Goal: Task Accomplishment & Management: Manage account settings

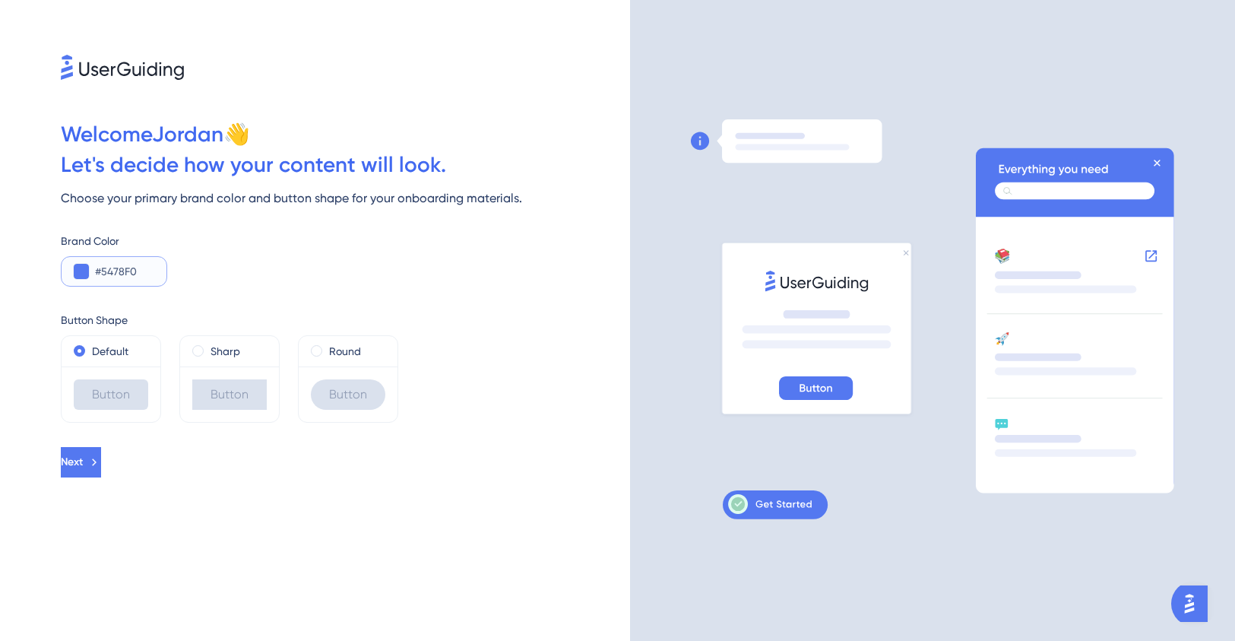
click at [114, 274] on input "#5478F0" at bounding box center [124, 271] width 59 height 18
click at [117, 272] on input "#5478F0" at bounding box center [124, 271] width 59 height 18
click at [82, 271] on button at bounding box center [81, 271] width 15 height 15
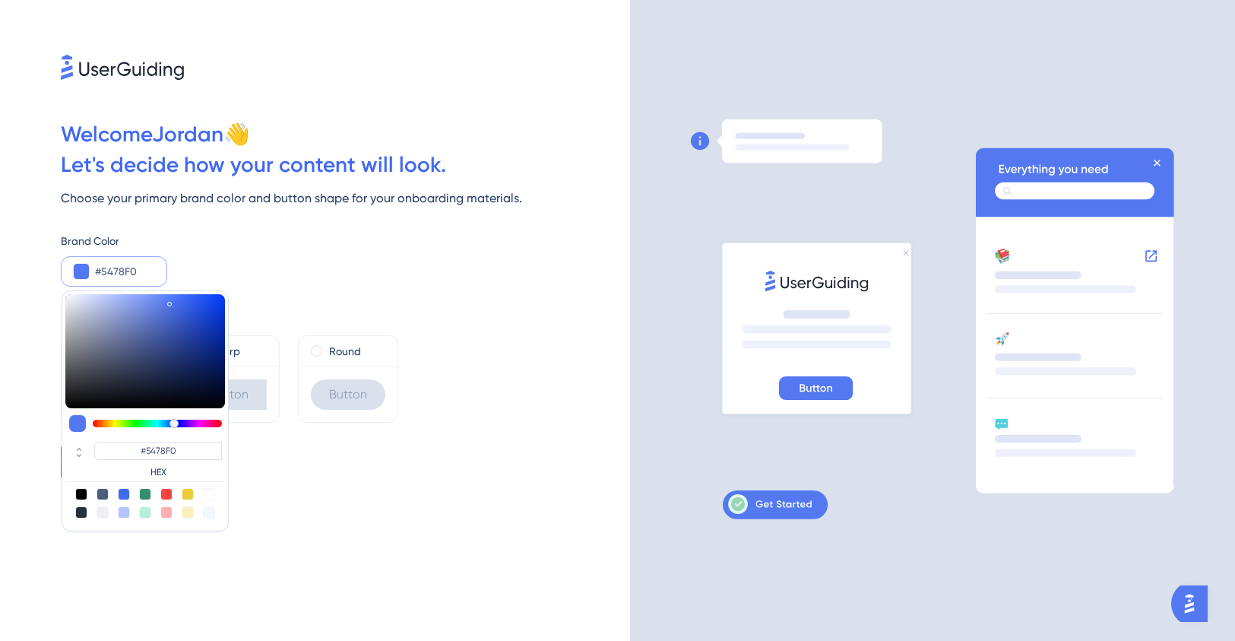
type input "#5461f0"
type input "#5461F0"
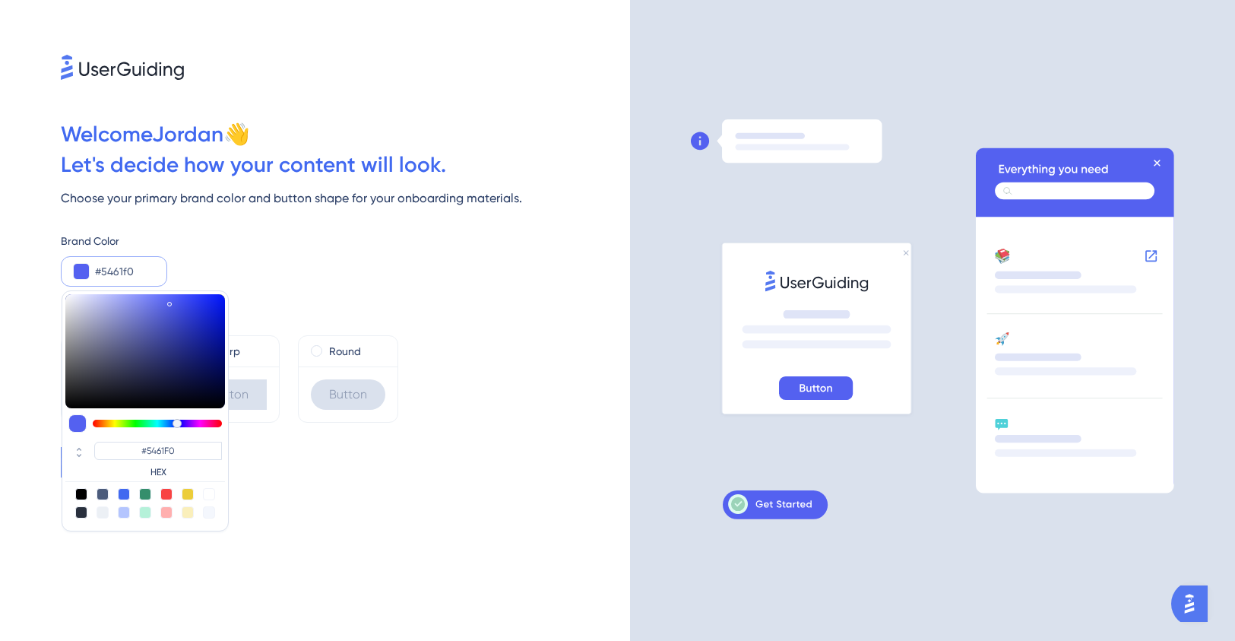
type input "#545bf0"
type input "#545BF0"
click at [178, 423] on div at bounding box center [177, 423] width 9 height 9
type input "#0f19f0"
type input "#0F19F0"
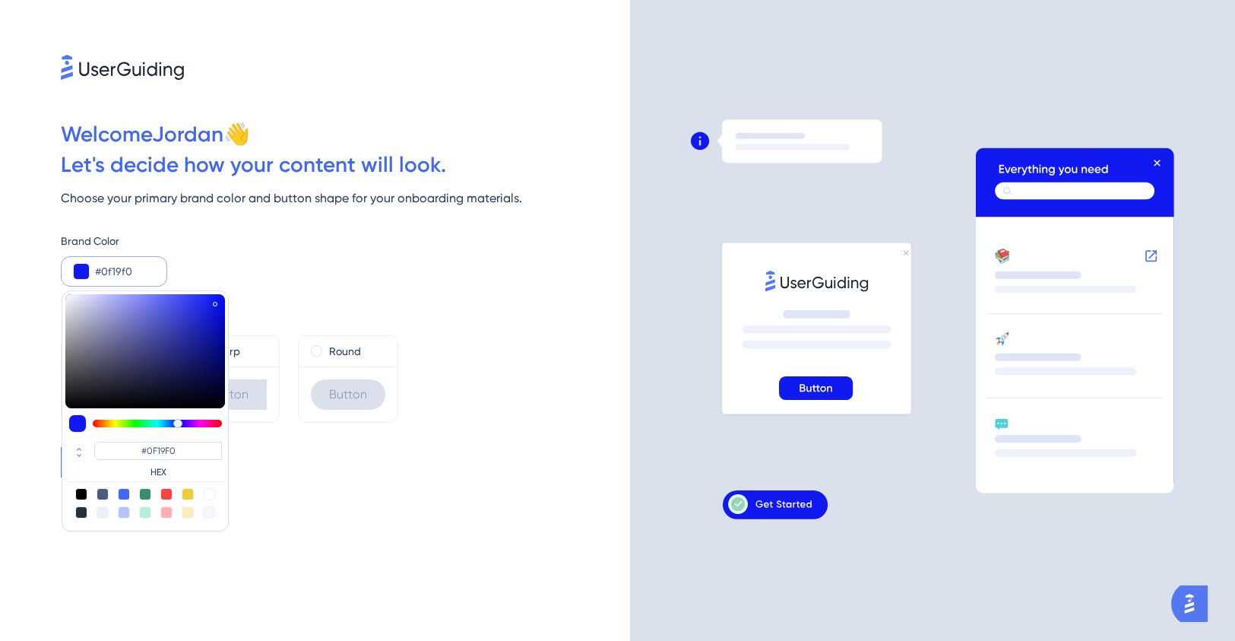
click at [215, 301] on div at bounding box center [145, 351] width 160 height 114
type input "#111adb"
type input "#111ADB"
click at [213, 310] on div at bounding box center [145, 351] width 160 height 114
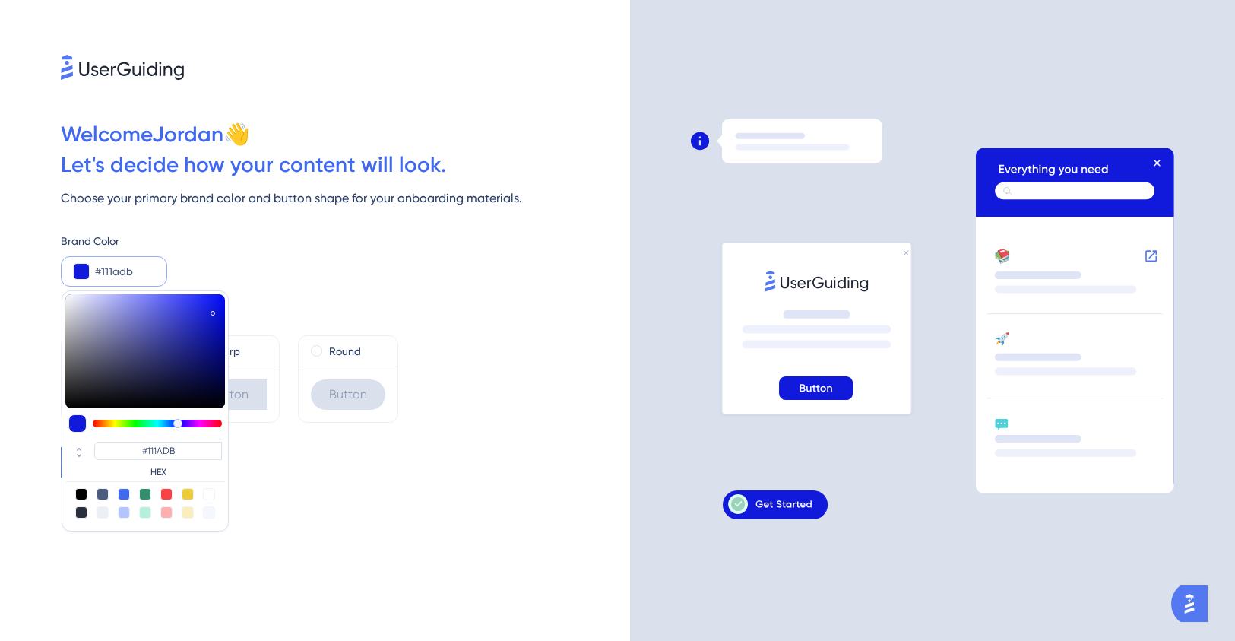
type input "#0910b4"
type input "#0910B4"
click at [217, 328] on div at bounding box center [145, 351] width 160 height 114
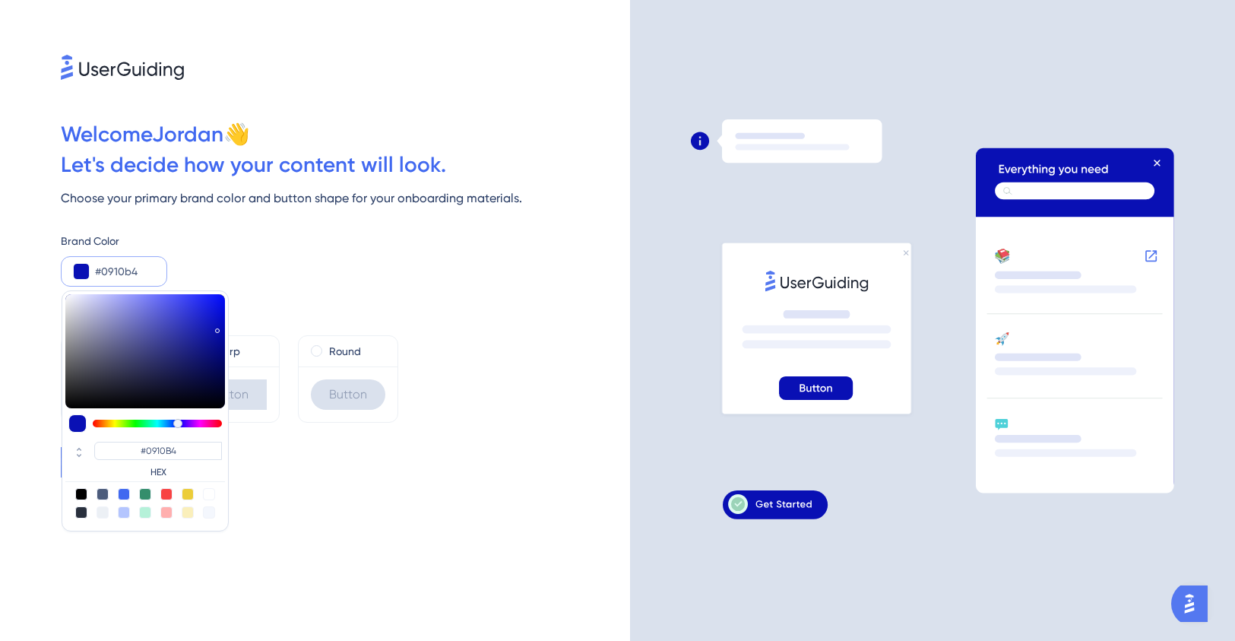
type input "#171daa"
type input "#171DAA"
click at [204, 332] on div at bounding box center [145, 351] width 160 height 114
type input "#1b22c3"
type input "#1B22C3"
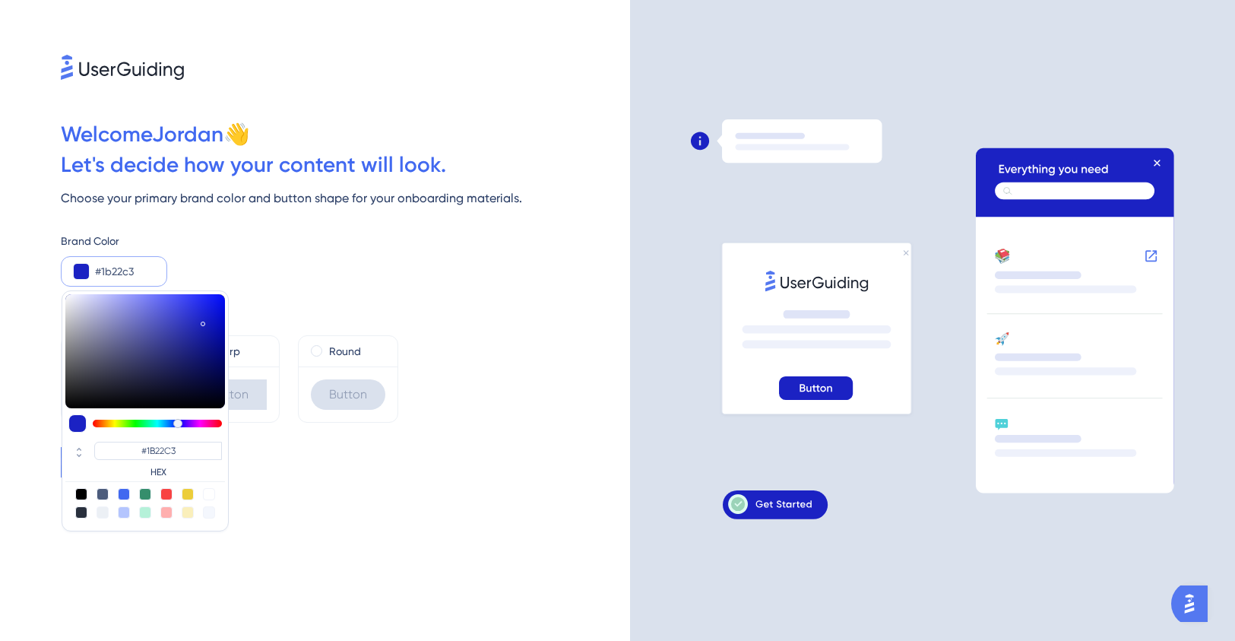
click at [203, 321] on div at bounding box center [145, 351] width 160 height 114
type input "#1f27e6"
type input "#1F27E6"
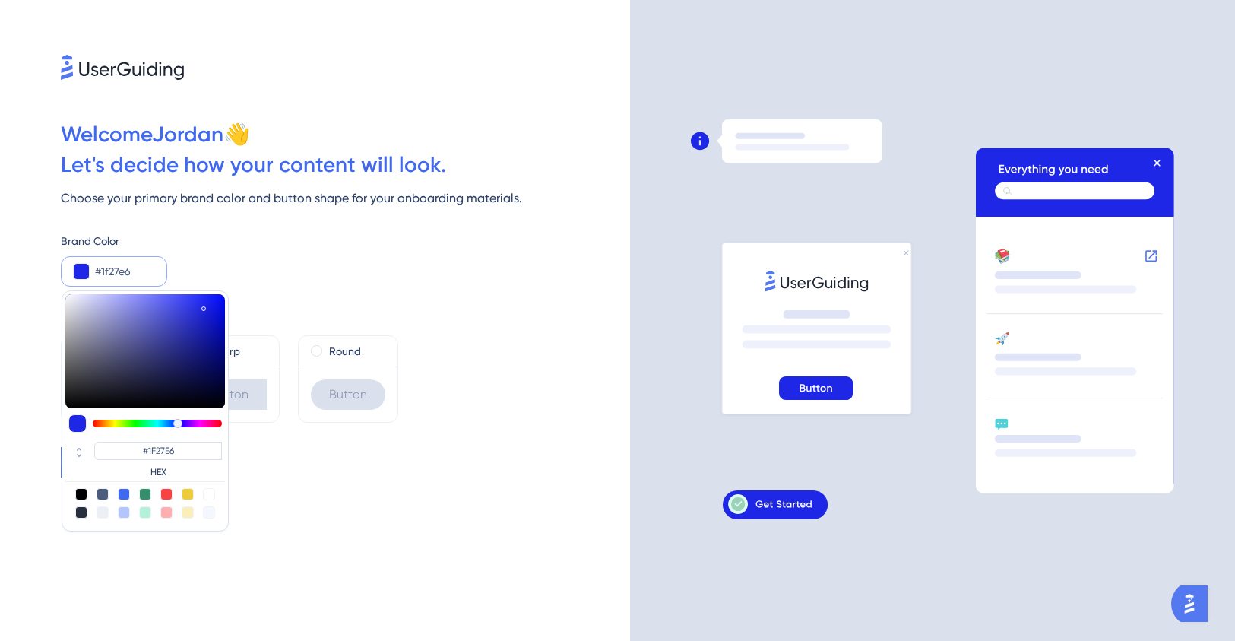
click at [204, 306] on div at bounding box center [145, 351] width 160 height 114
type input "#2d35ee"
type input "#2D35EE"
click at [195, 302] on div at bounding box center [145, 351] width 160 height 114
type input "#2c34e7"
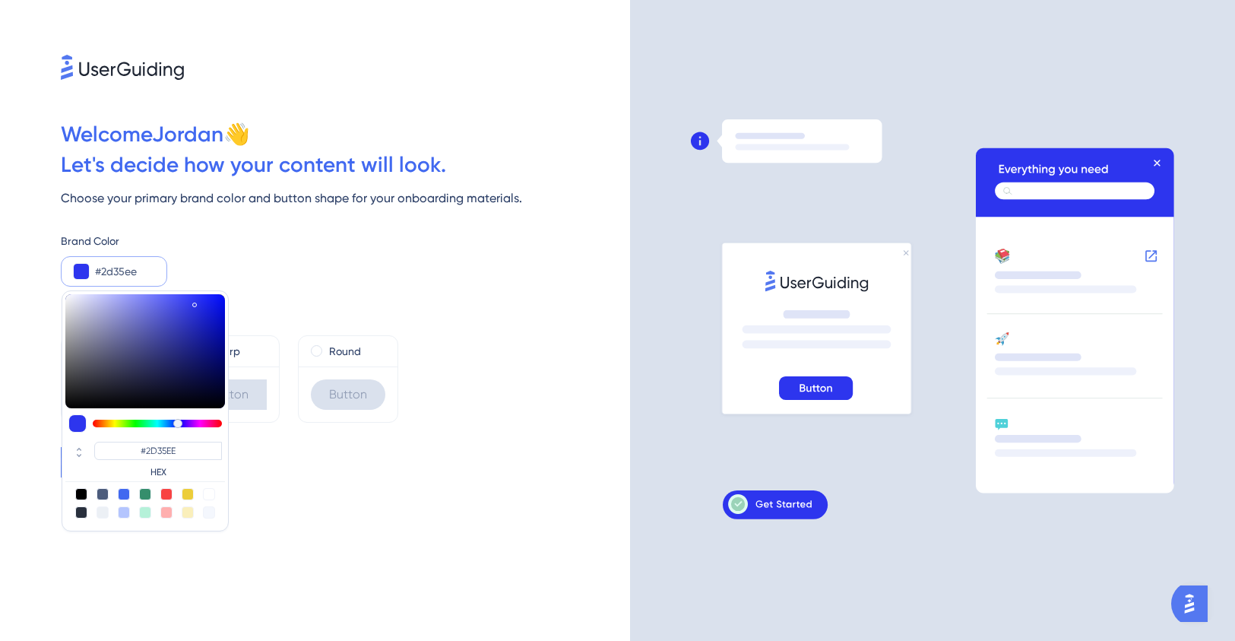
type input "#2C34E7"
type input "#2f37e9"
type input "#2F37E9"
type input "#3038e9"
type input "#3038E9"
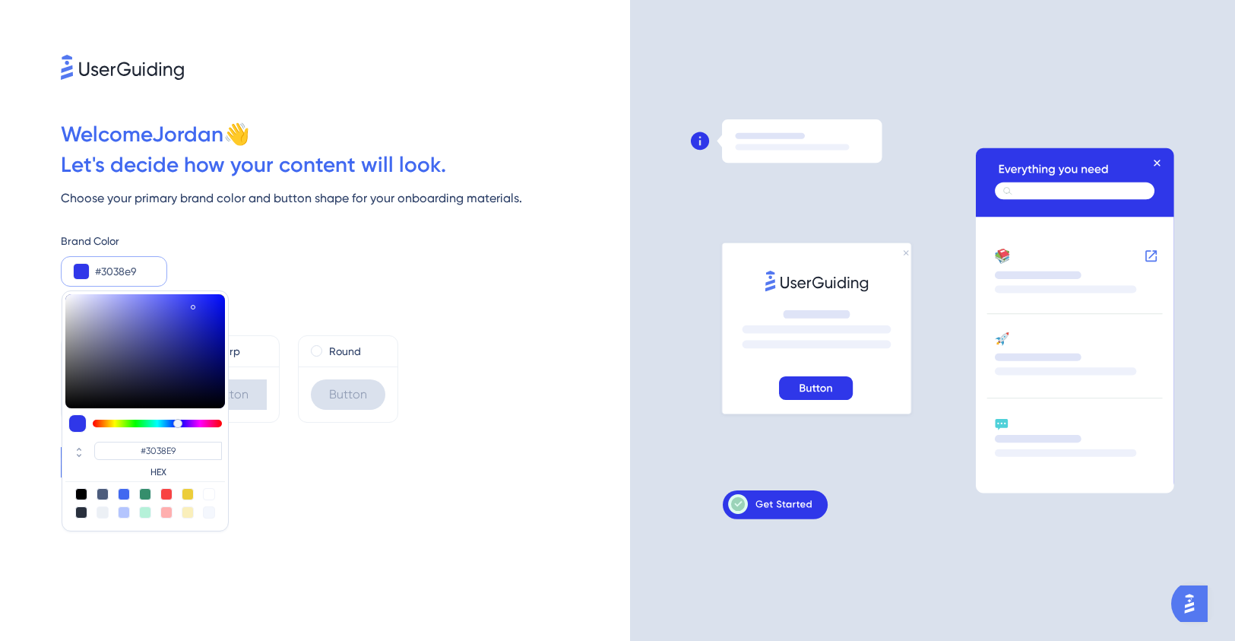
type input "#323aeb"
type input "#323AEB"
type input "#333bec"
type input "#333BEC"
type input "#3139f0"
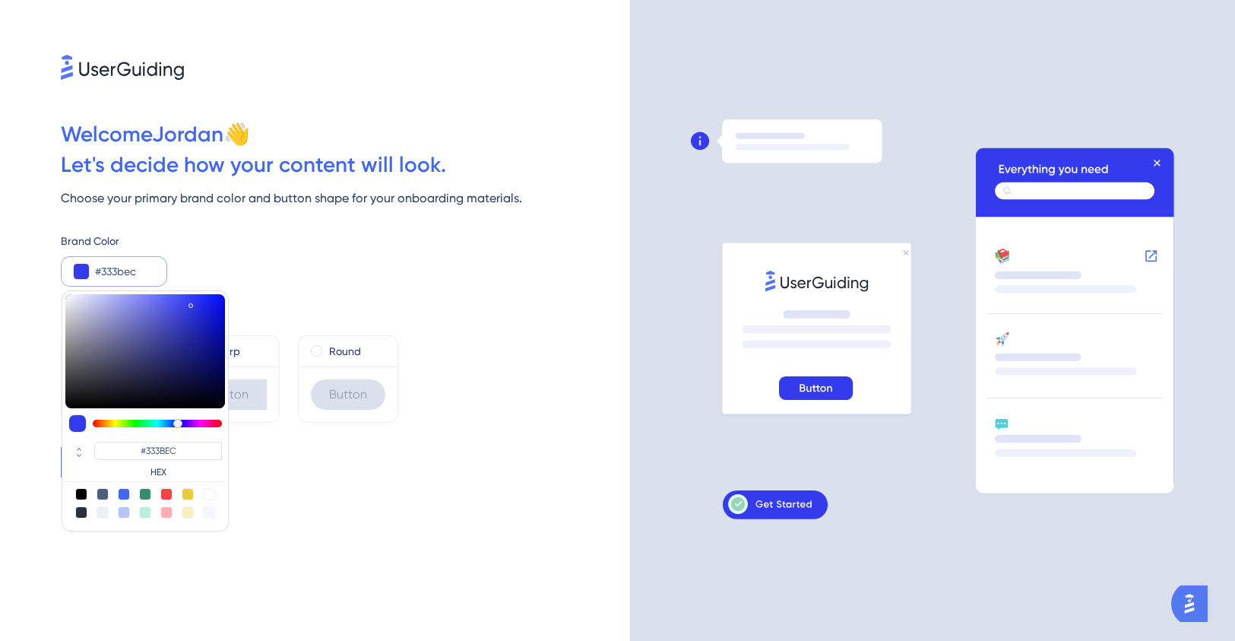
type input "#3139F0"
type input "#333bf1"
type input "#333BF1"
type input "#363ef1"
type input "#363EF1"
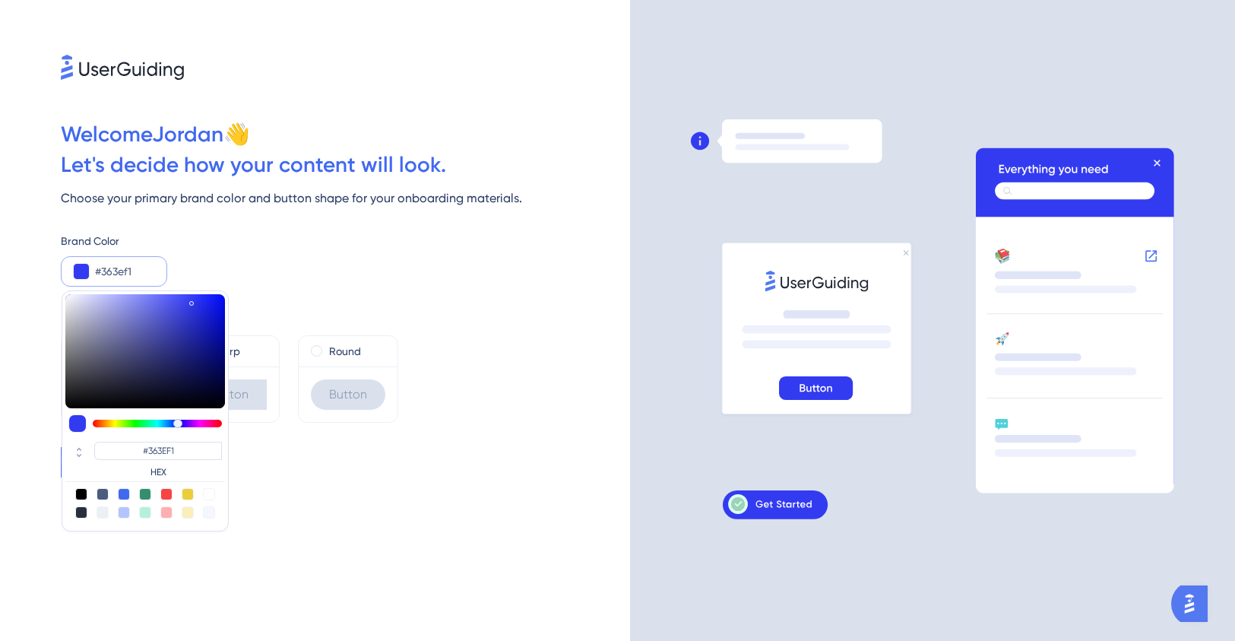
type input "#3a42f3"
type input "#3A42F3"
type input "#3d45f1"
type input "#3D45F1"
type input "#3e46ee"
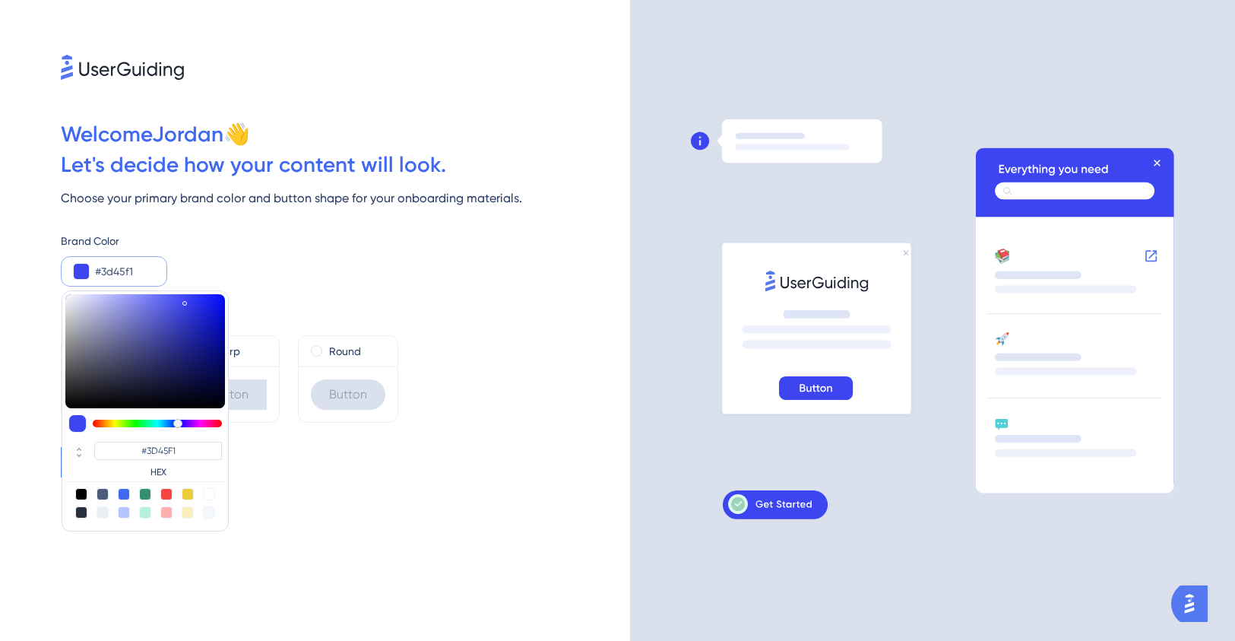
type input "#3E46EE"
type input "#3d45eb"
type input "#3D45EB"
type input "#3b43e6"
type input "#3B43E6"
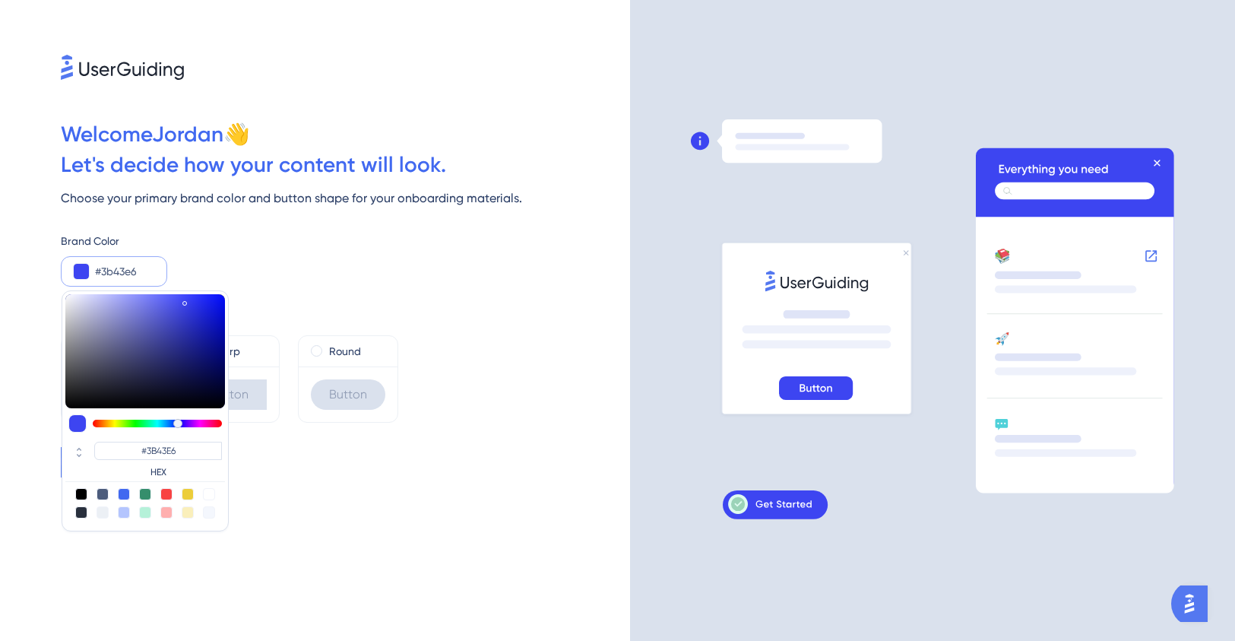
type input "#3a42e2"
type input "#3A42E2"
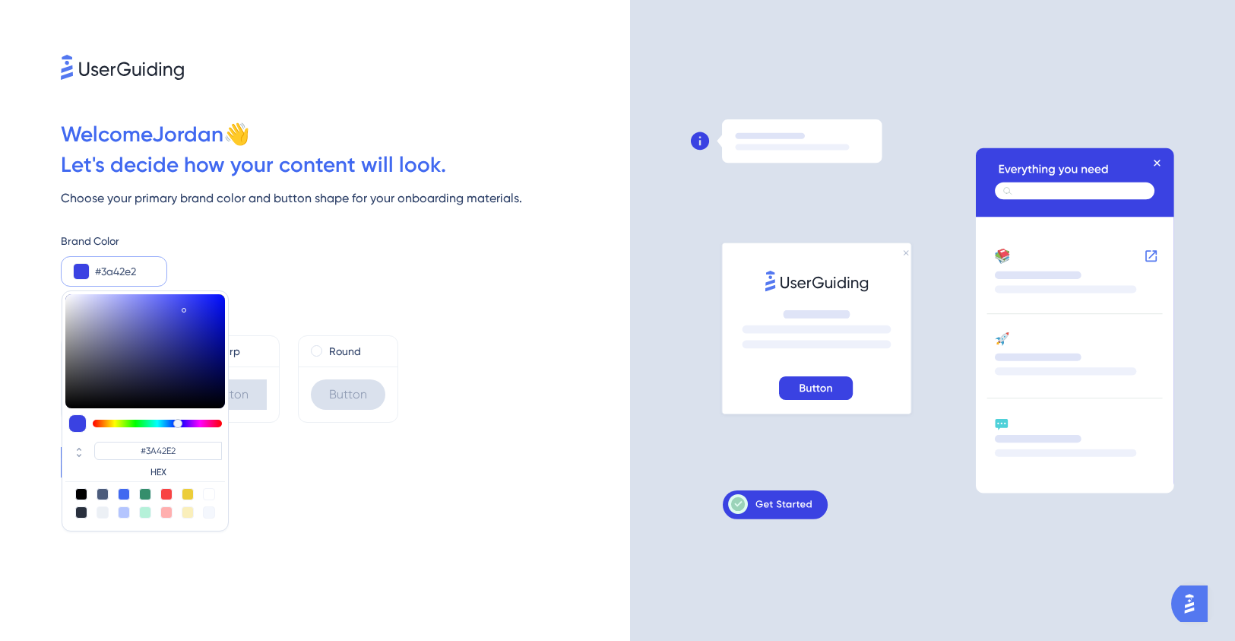
type input "#3a42e0"
type input "#3A42E0"
type input "#3a42df"
type input "#3A42DF"
type input "#3e45df"
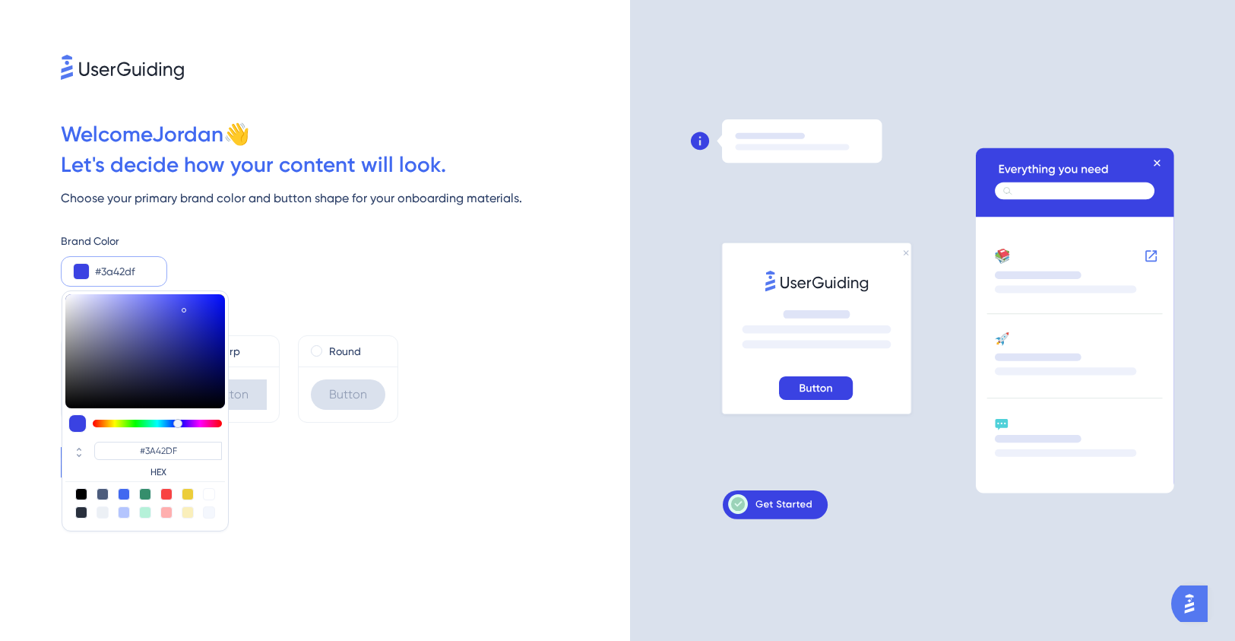
type input "#3E45DF"
type input "#3f46df"
type input "#3F46DF"
type input "#3b43df"
type input "#3B43DF"
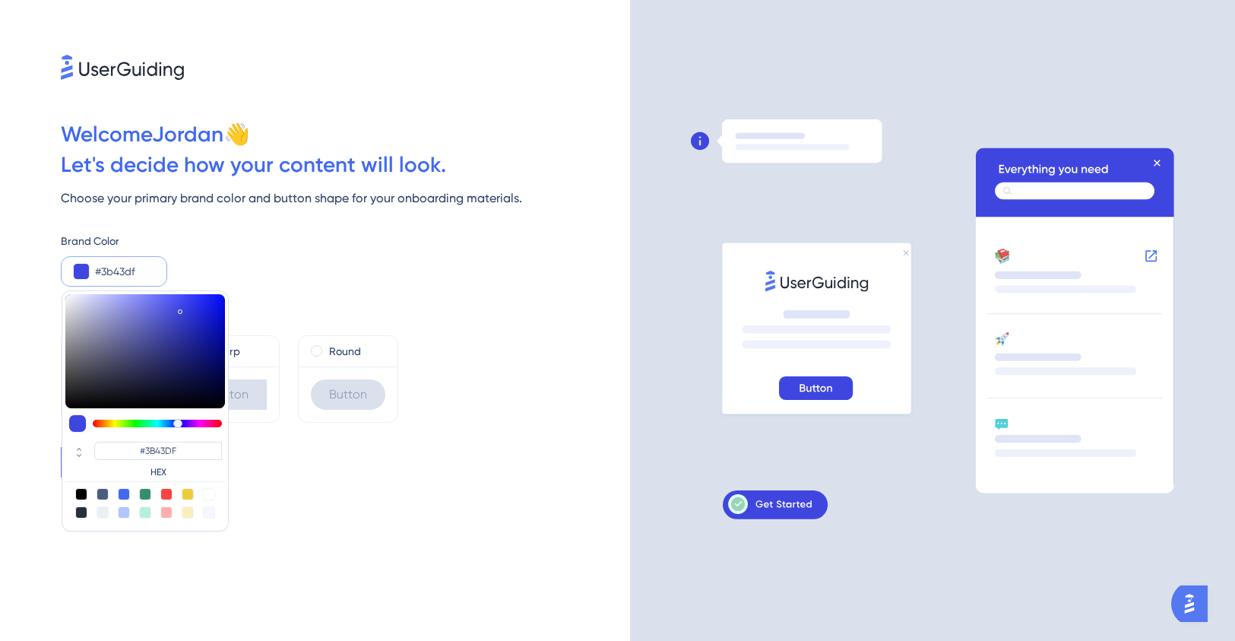
type input "#3a42df"
type input "#3A42DF"
type input "#3a42dd"
type input "#3A42DD"
type input "#343bca"
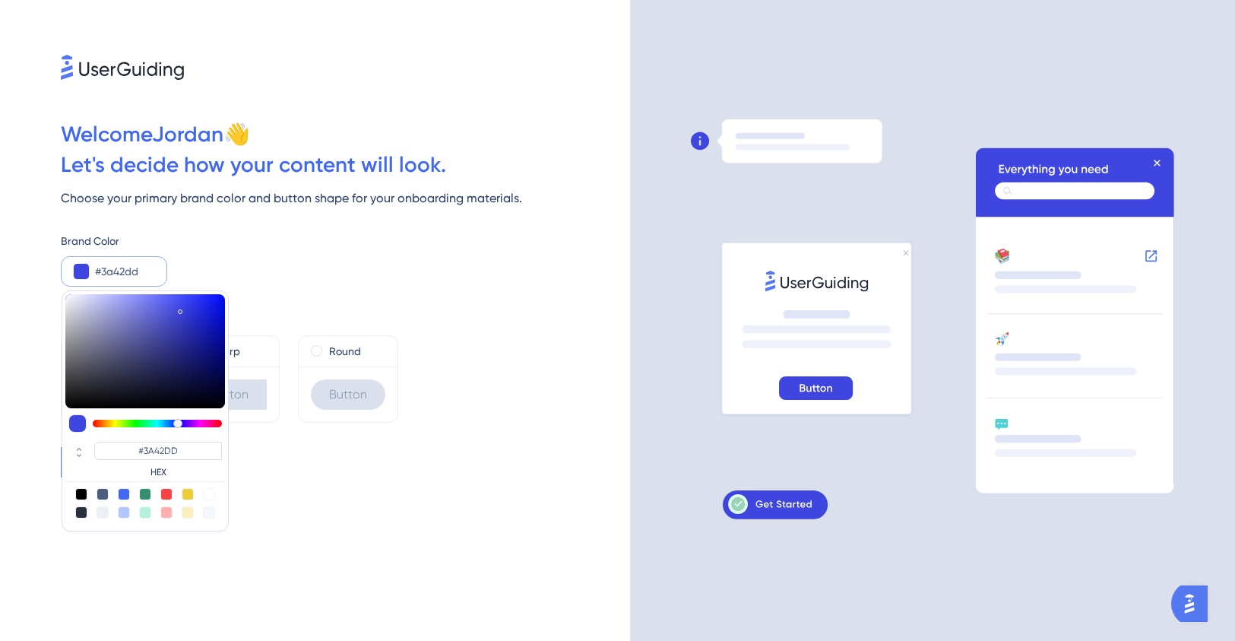
type input "#343BCA"
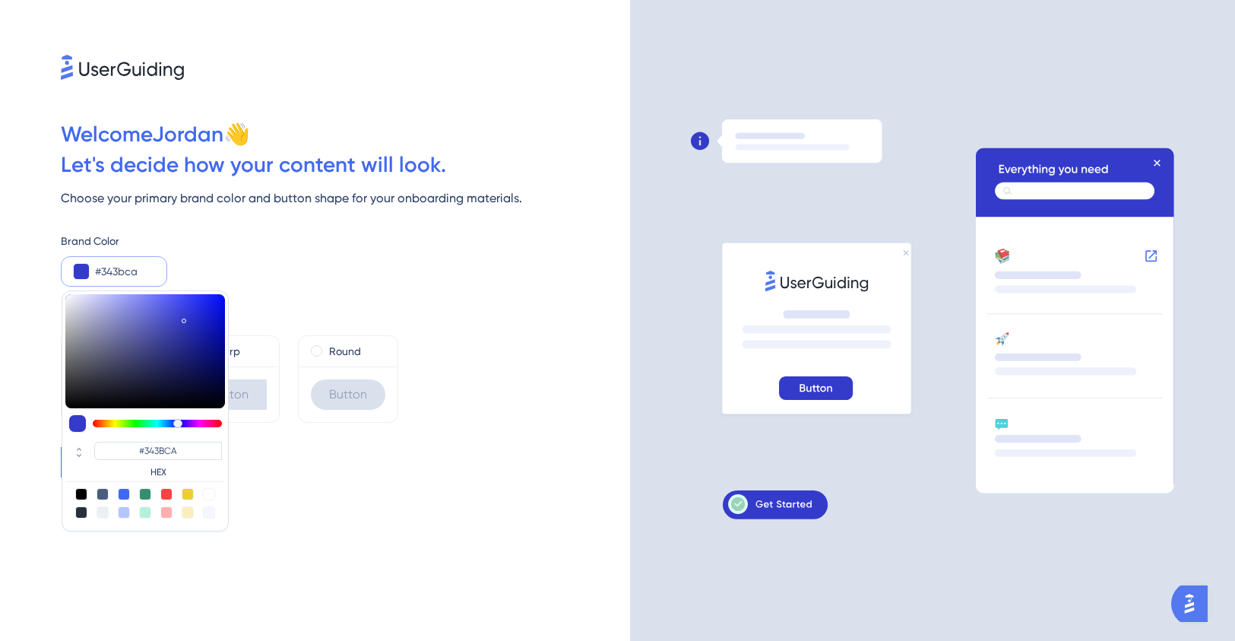
type input "#3137bb"
type input "#3137BB"
type input "#3137b8"
type input "#3137B8"
type input "#363cc2"
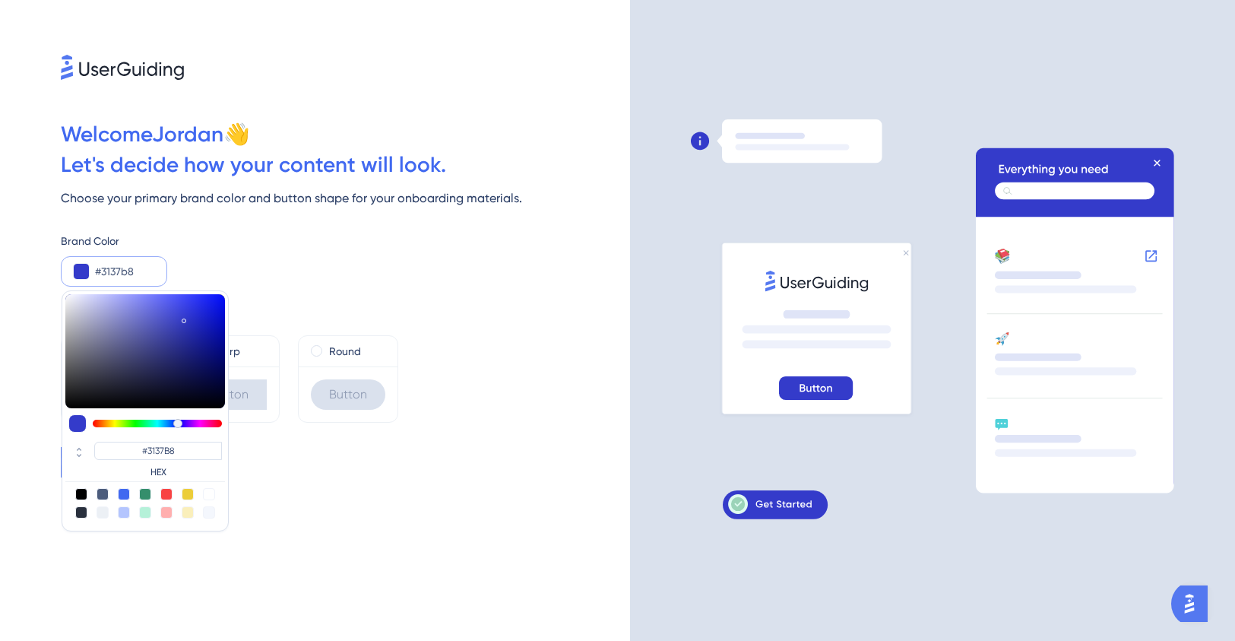
type input "#363CC2"
type input "#3940cf"
type input "#3940CF"
type input "#4047df"
type input "#4047DF"
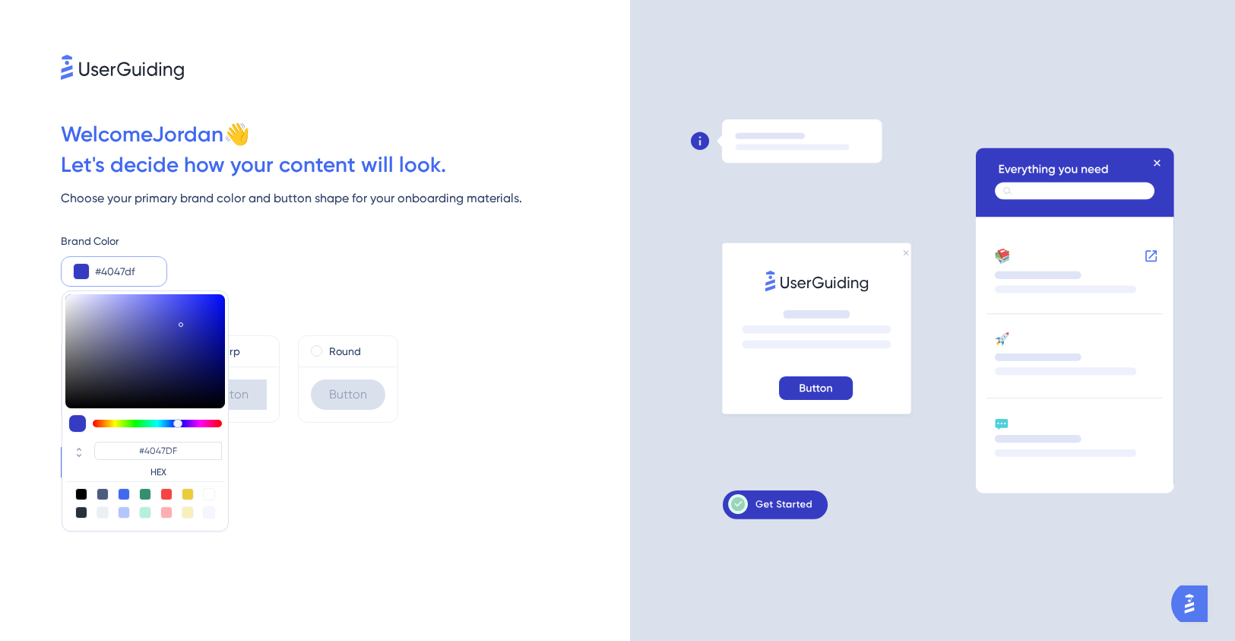
type input "#434ae6"
type input "#434AE6"
type input "#444be9"
type input "#444BE9"
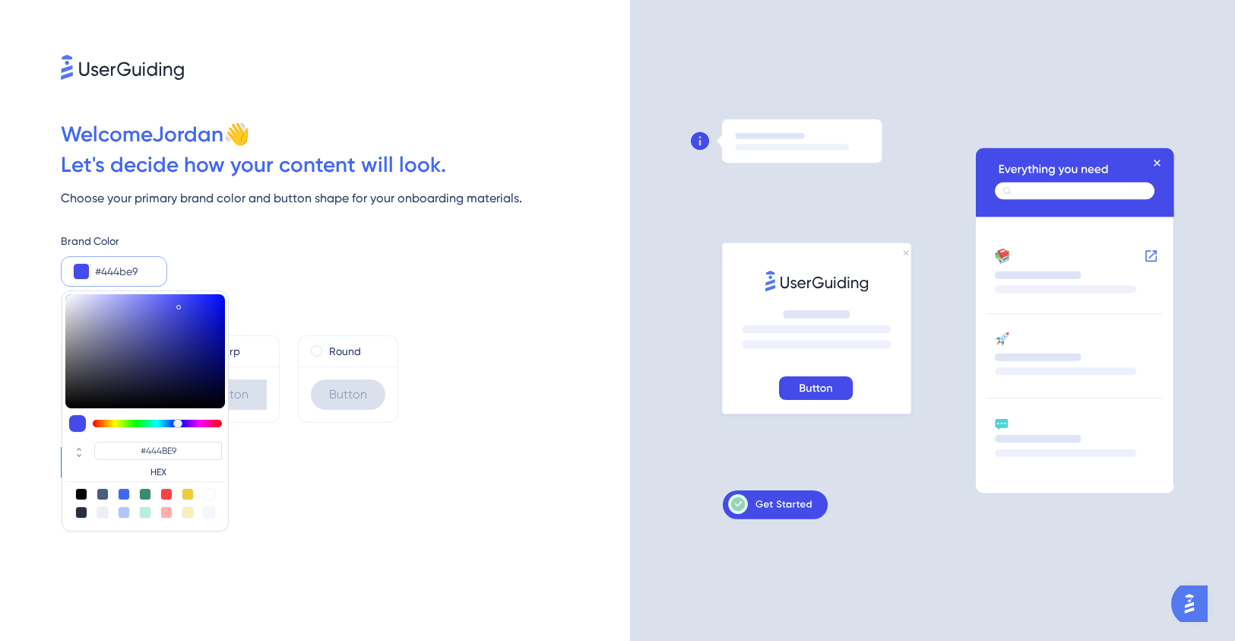
type input "#454cee"
type input "#454CEE"
type input "#464df0"
type input "#464DF0"
drag, startPoint x: 195, startPoint y: 305, endPoint x: 179, endPoint y: 302, distance: 16.2
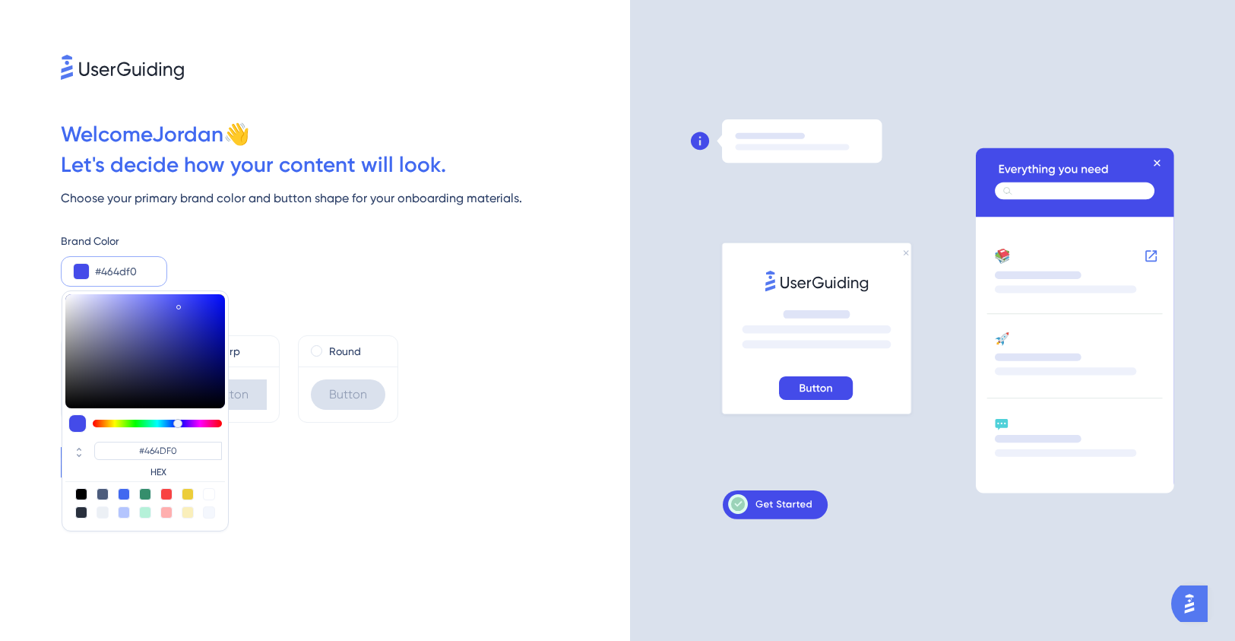
click at [179, 305] on div at bounding box center [178, 307] width 5 height 5
type input "#464ef0"
type input "#464EF0"
type input "#4654f0"
type input "#4654F0"
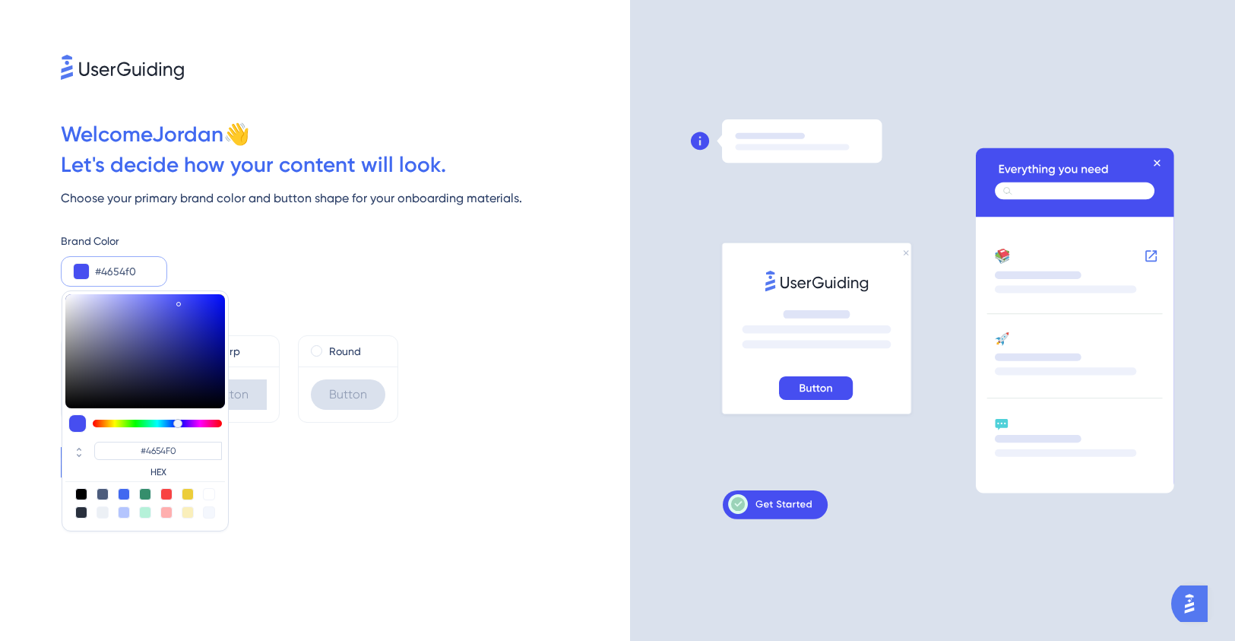
type input "#465af0"
type input "#465AF0"
type input "#4660f0"
type input "#4660F0"
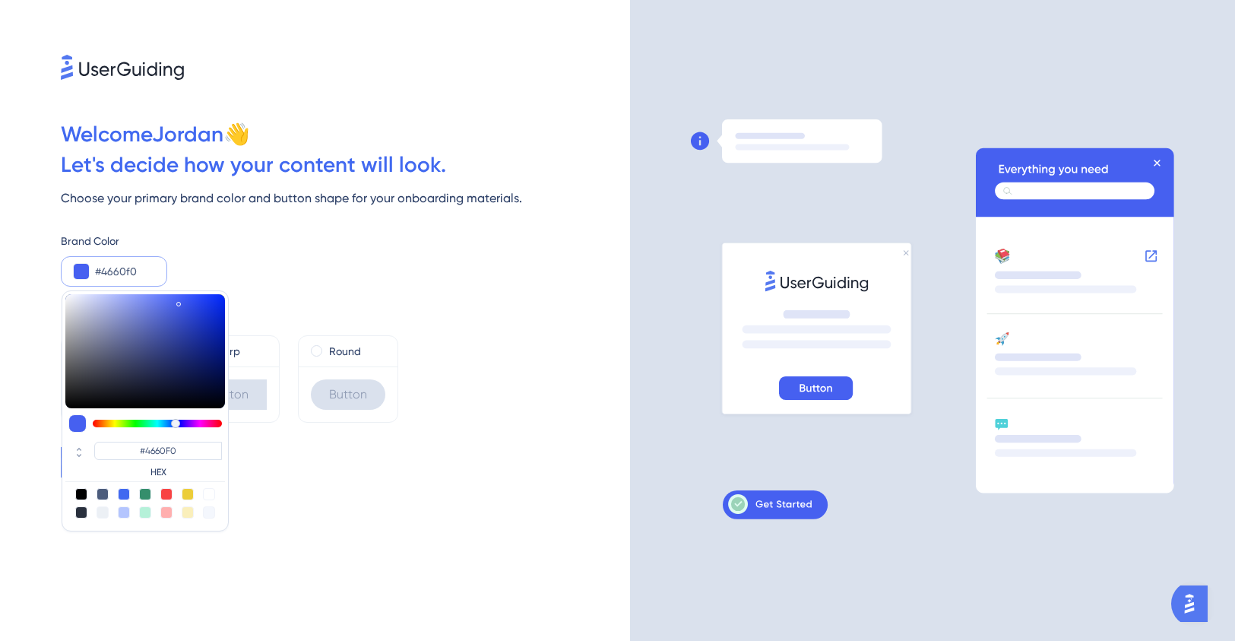
type input "#4666f0"
type input "#4666F0"
type input "#466cf0"
type input "#466CF0"
type input "#4672f0"
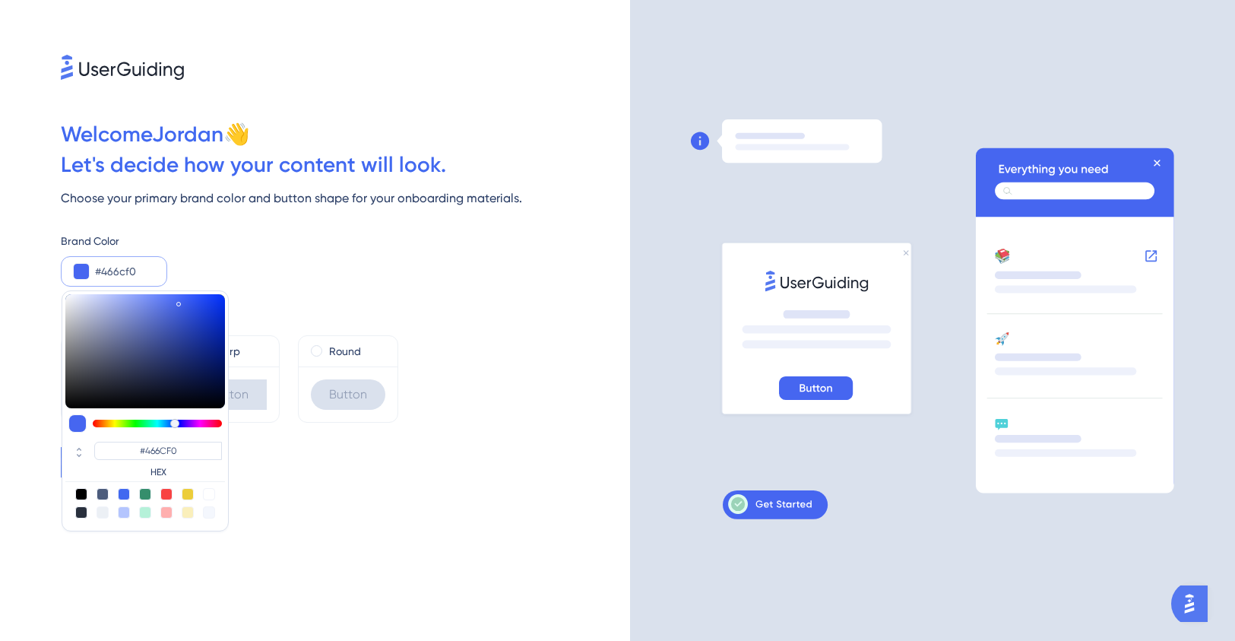
type input "#4672F0"
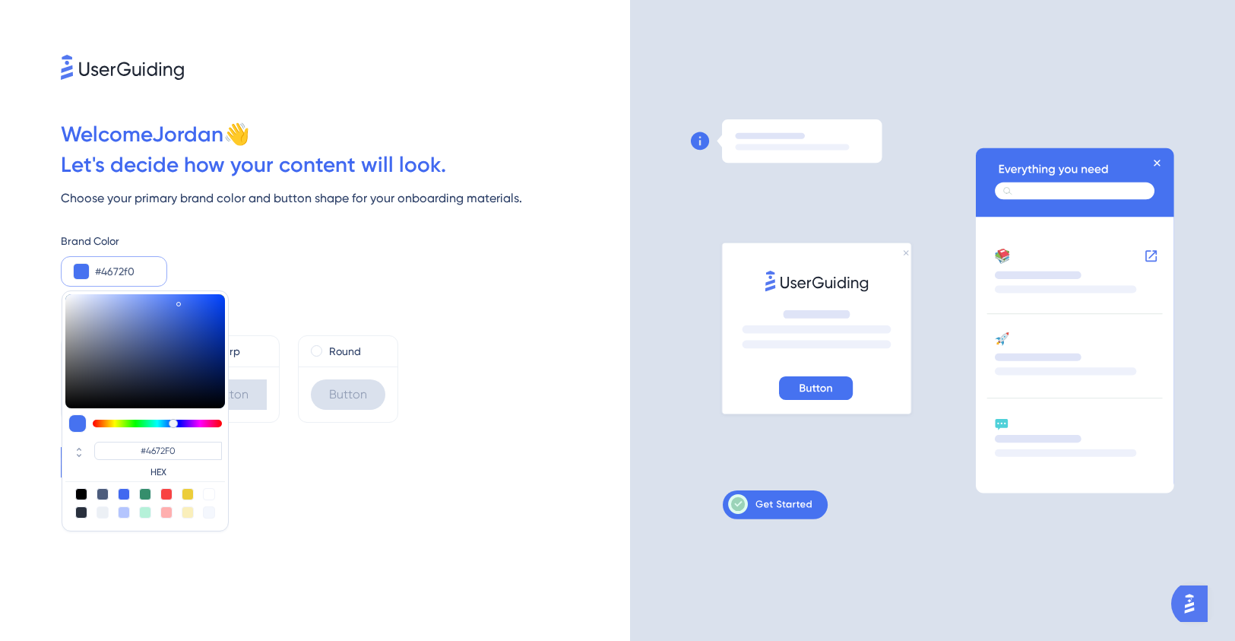
drag, startPoint x: 178, startPoint y: 425, endPoint x: 178, endPoint y: 407, distance: 18.2
click at [173, 423] on div at bounding box center [173, 423] width 9 height 9
type input "#0c45e7"
type input "#0C45E7"
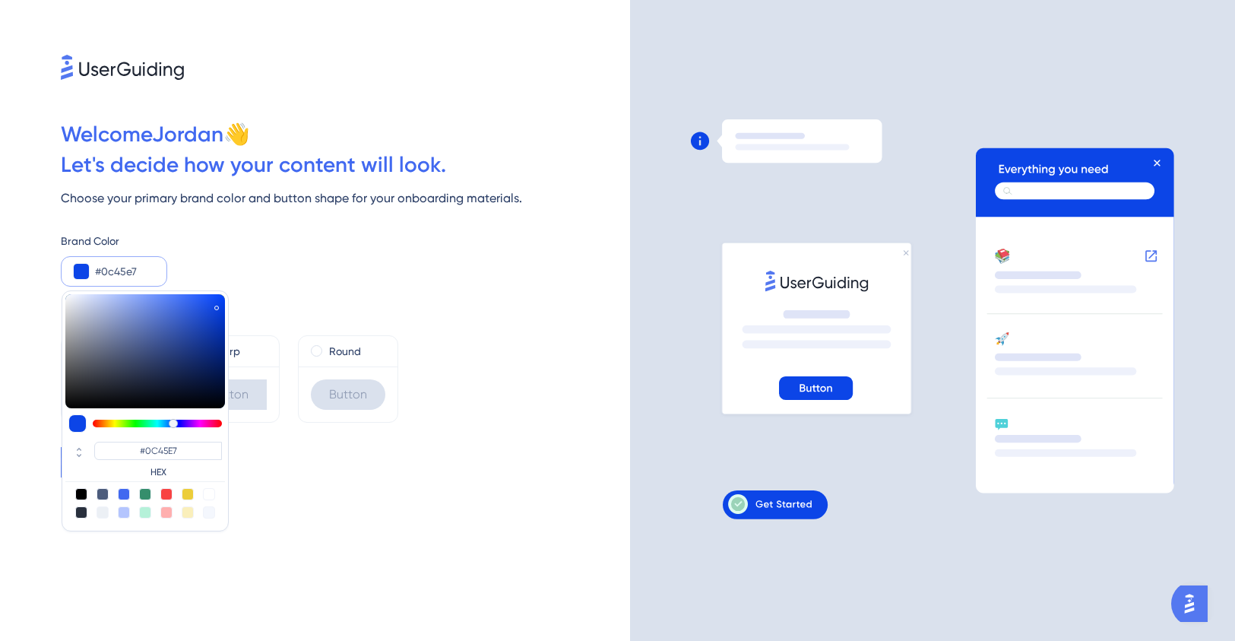
click at [217, 305] on div at bounding box center [145, 351] width 160 height 114
type input "#033bdb"
type input "#033BDB"
click at [223, 310] on div at bounding box center [145, 351] width 160 height 114
click at [260, 280] on div "Brand Color #033bdb #033BDB HEX" at bounding box center [345, 259] width 569 height 55
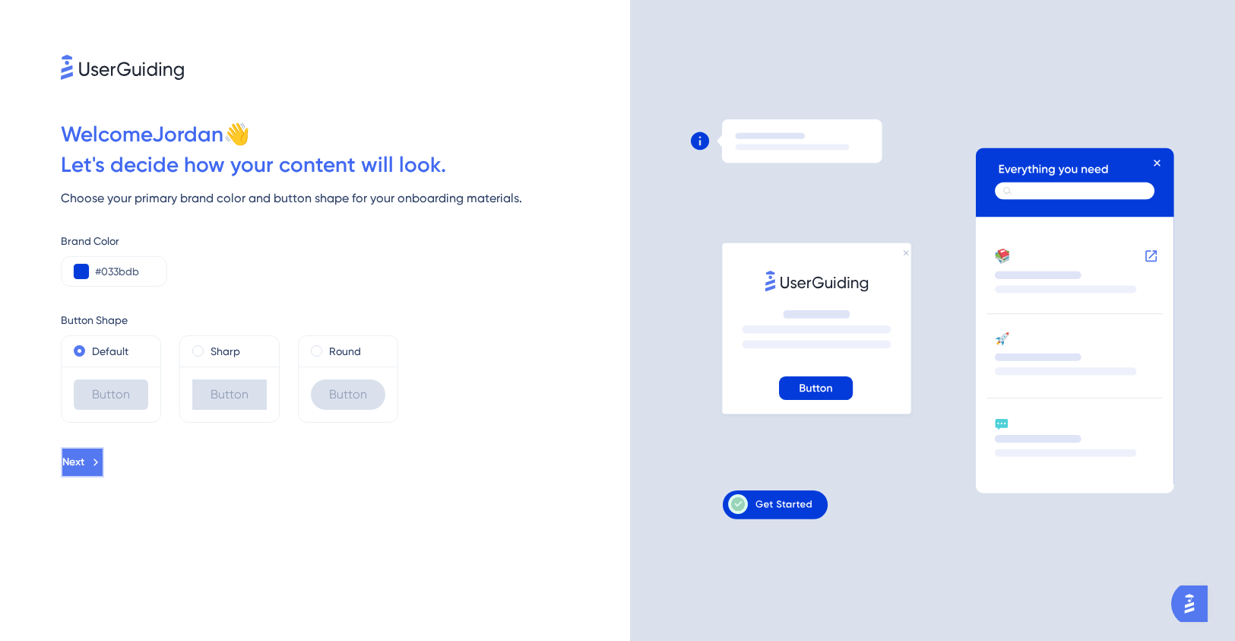
click at [104, 459] on button "Next" at bounding box center [82, 462] width 43 height 30
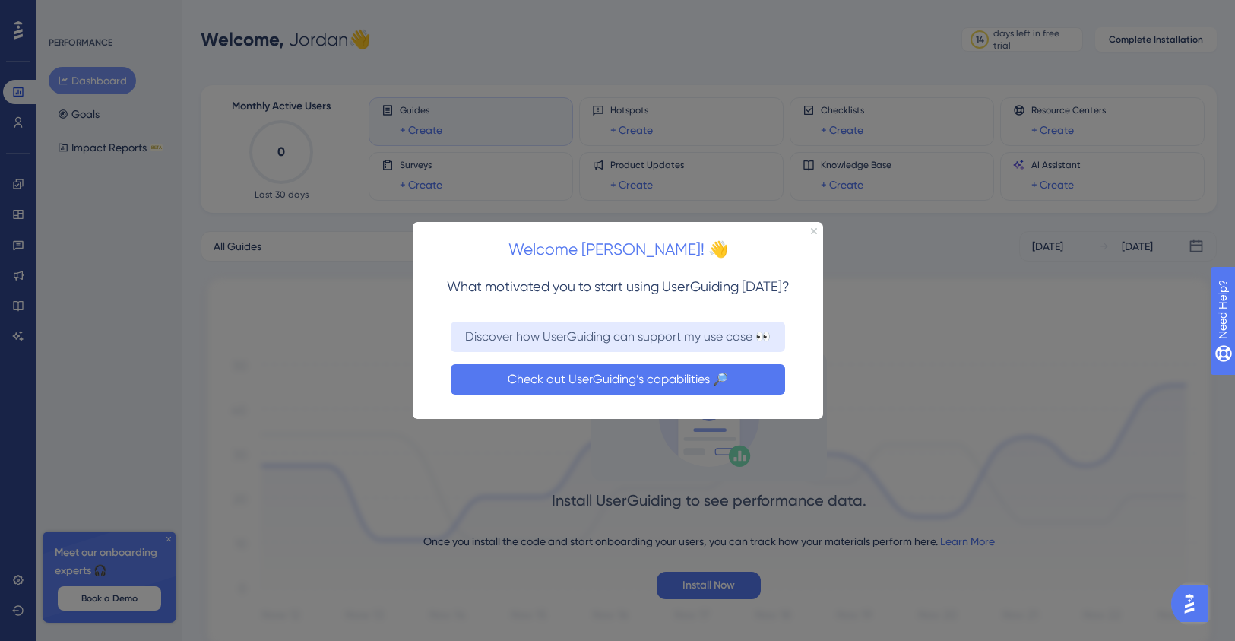
click at [605, 386] on button "Check out UserGuiding’s capabilities 🔎" at bounding box center [617, 378] width 334 height 30
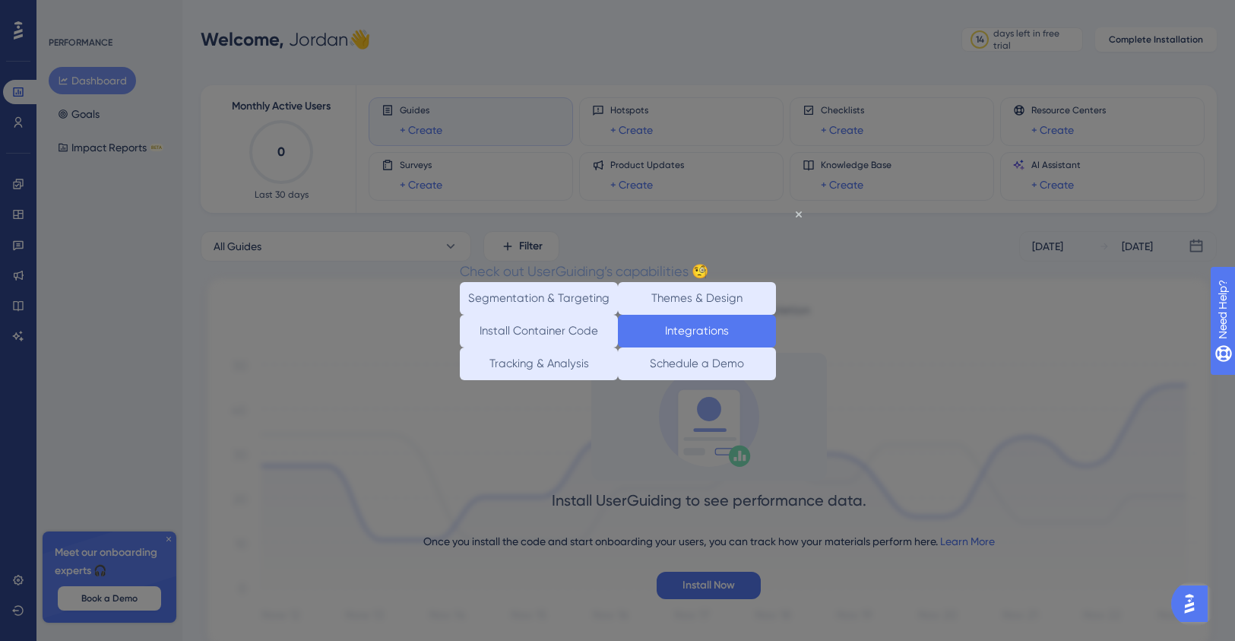
click at [683, 347] on button "Integrations" at bounding box center [696, 331] width 158 height 33
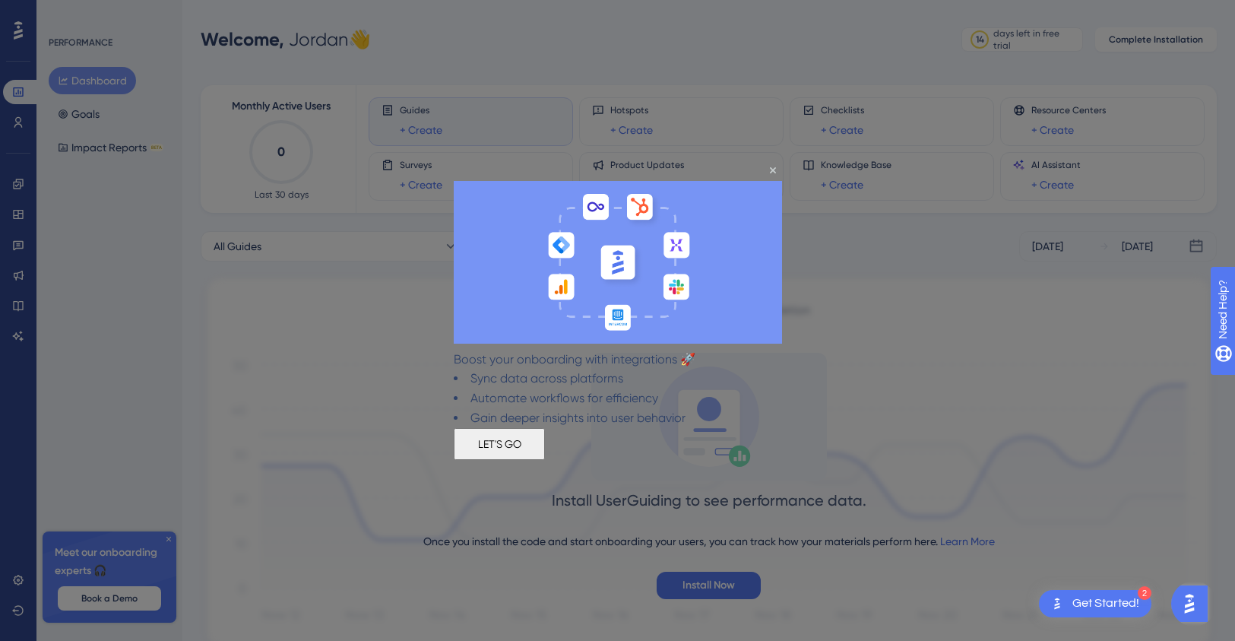
click at [544, 459] on button "LET'S GO" at bounding box center [498, 443] width 91 height 32
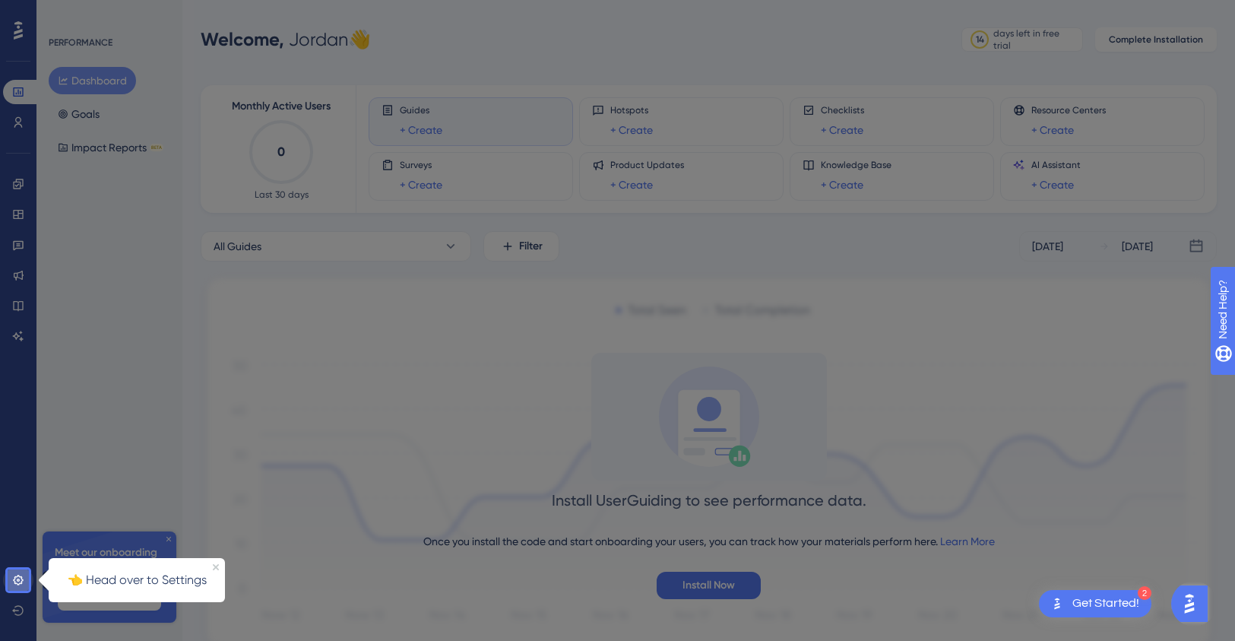
click at [23, 581] on icon at bounding box center [18, 580] width 12 height 12
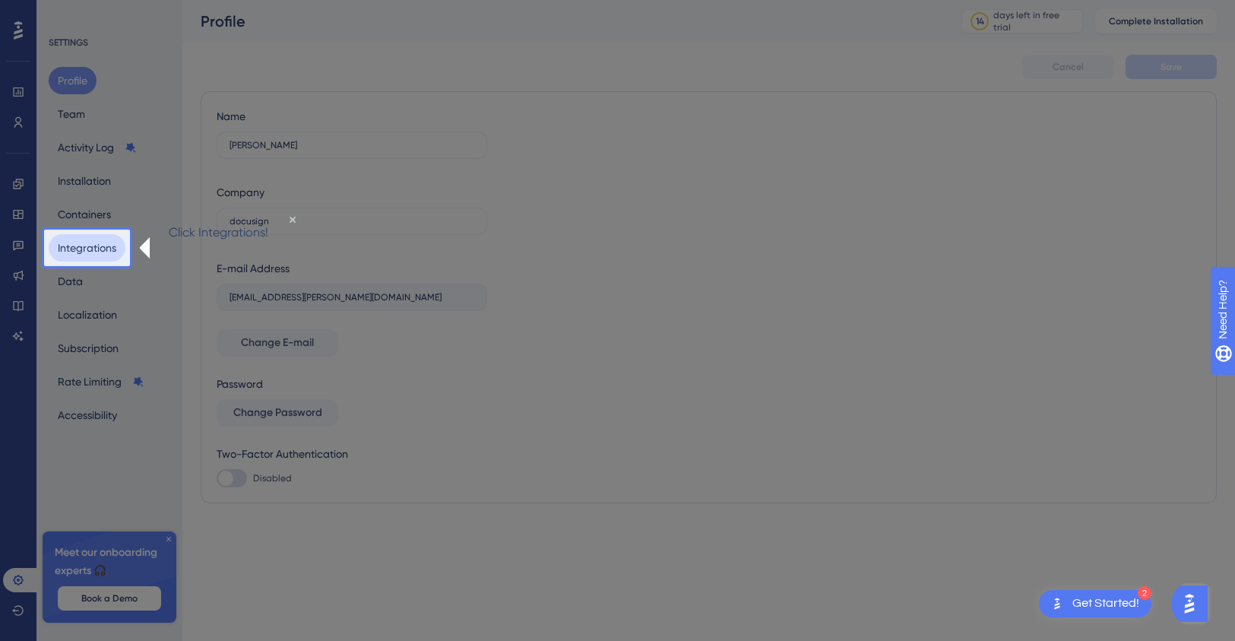
click at [109, 249] on button "Integrations" at bounding box center [87, 247] width 77 height 27
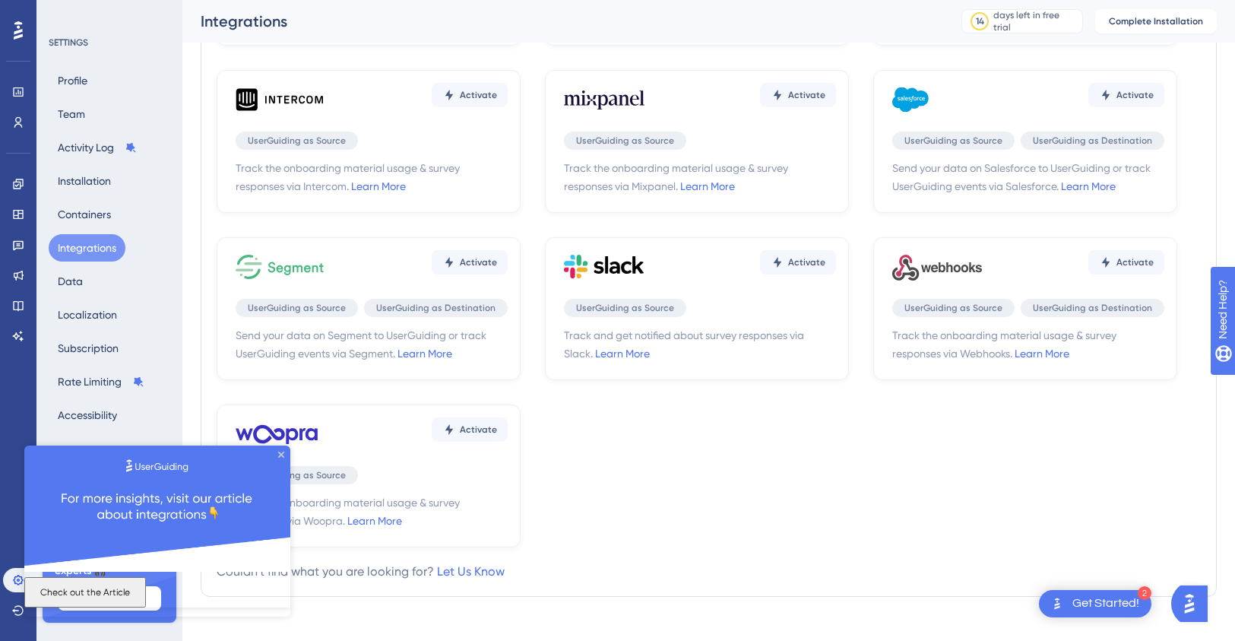
scroll to position [230, 0]
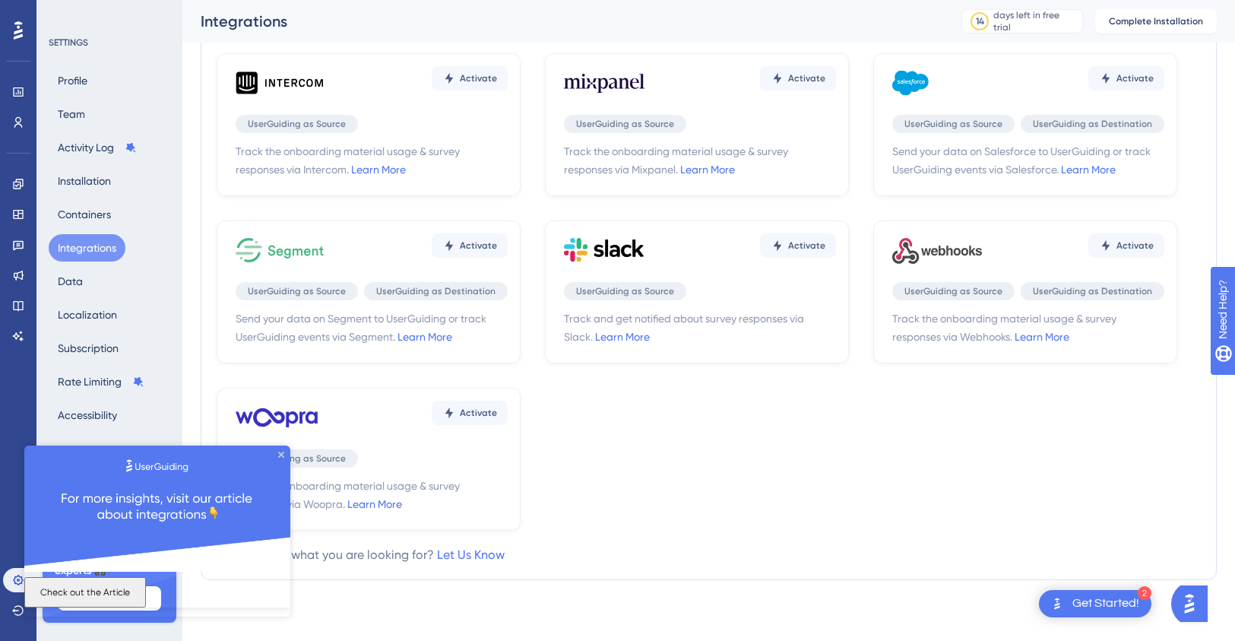
click at [146, 591] on button "Check out the Article" at bounding box center [85, 591] width 122 height 30
